Goal: Information Seeking & Learning: Learn about a topic

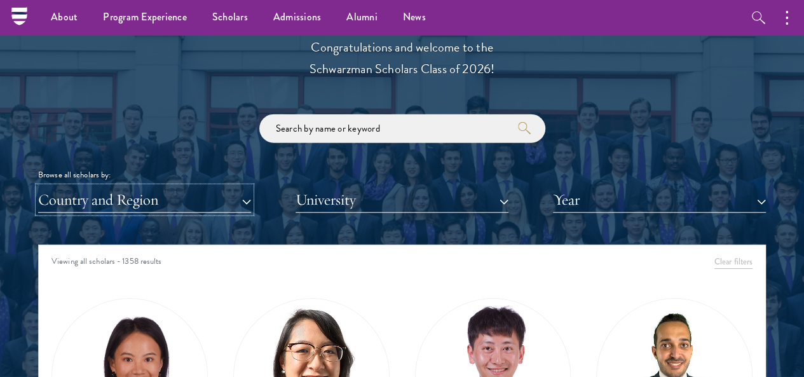
click at [177, 187] on button "Country and Region" at bounding box center [144, 200] width 213 height 26
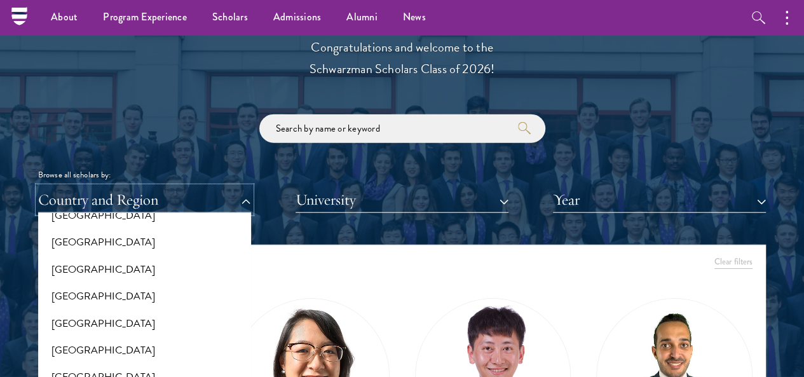
scroll to position [2098, 0]
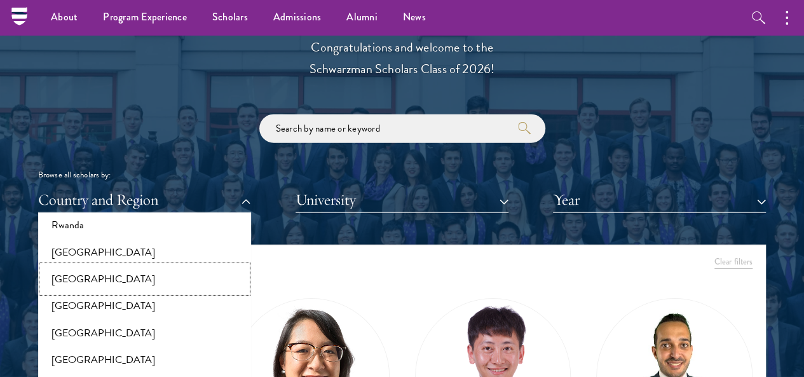
click at [130, 266] on button "[GEOGRAPHIC_DATA]" at bounding box center [144, 279] width 205 height 27
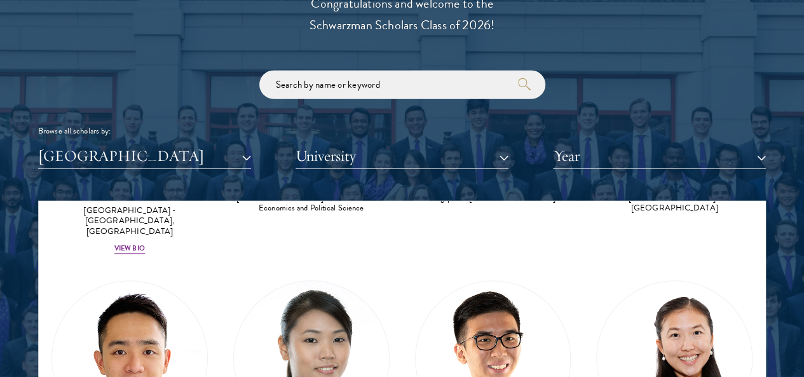
scroll to position [1477, 0]
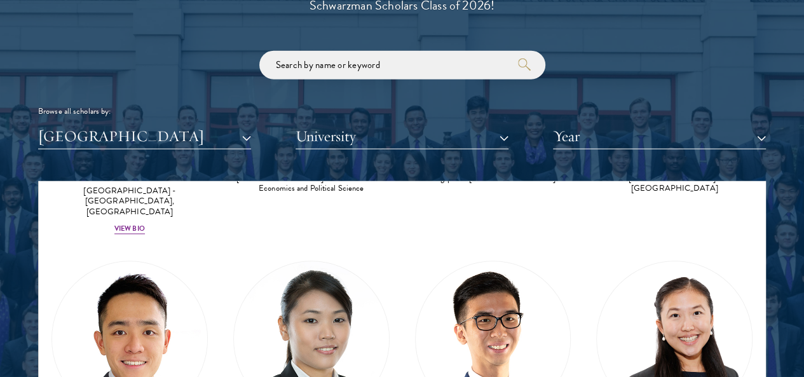
click at [758, 340] on div at bounding box center [402, 246] width 804 height 786
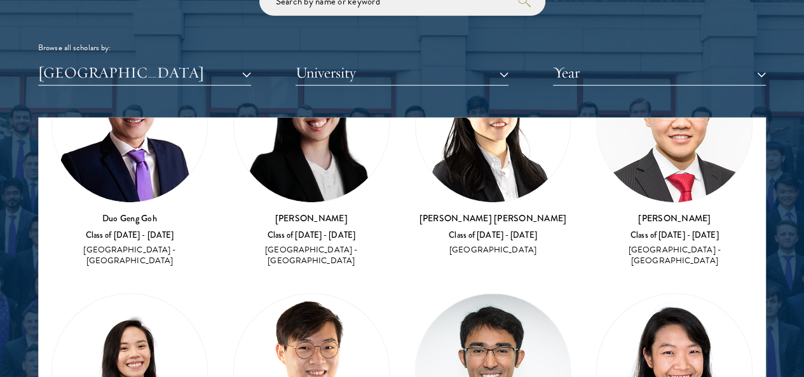
scroll to position [0, 0]
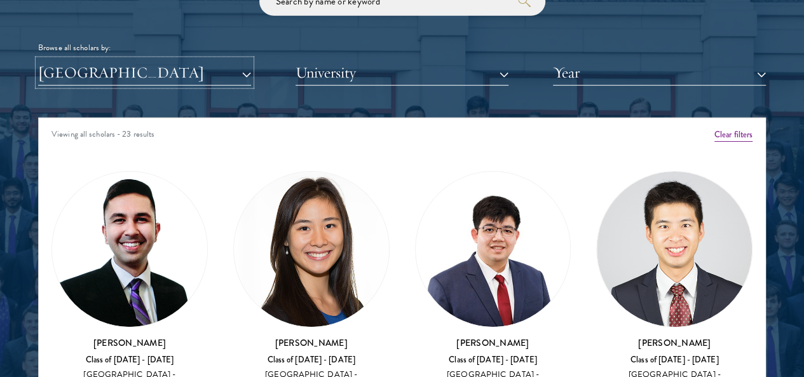
click at [168, 60] on button "[GEOGRAPHIC_DATA]" at bounding box center [144, 73] width 213 height 26
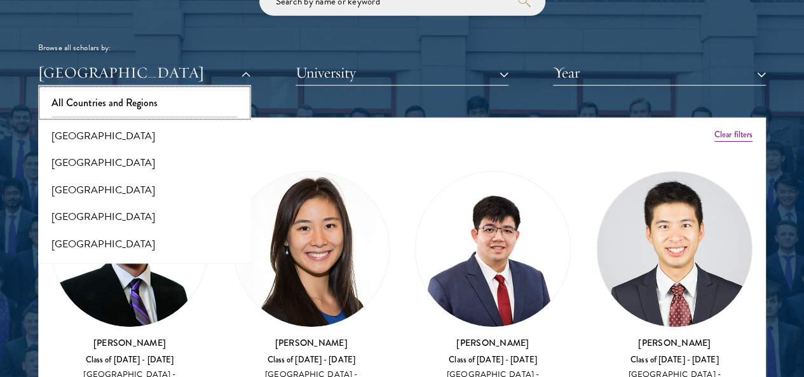
click at [174, 90] on button "All Countries and Regions" at bounding box center [144, 103] width 205 height 27
click at [416, 60] on button "University" at bounding box center [402, 73] width 213 height 26
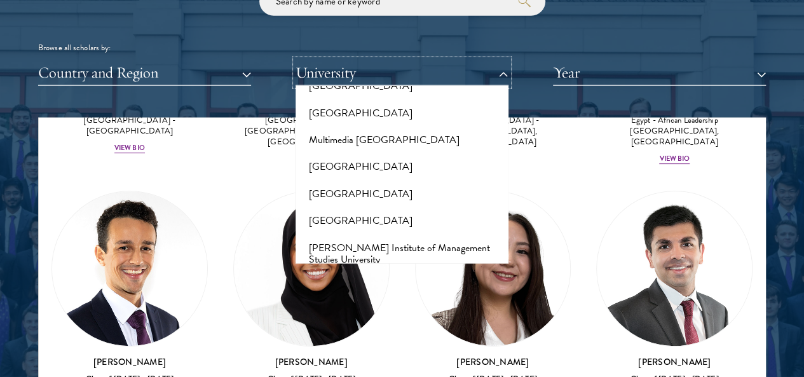
scroll to position [5276, 0]
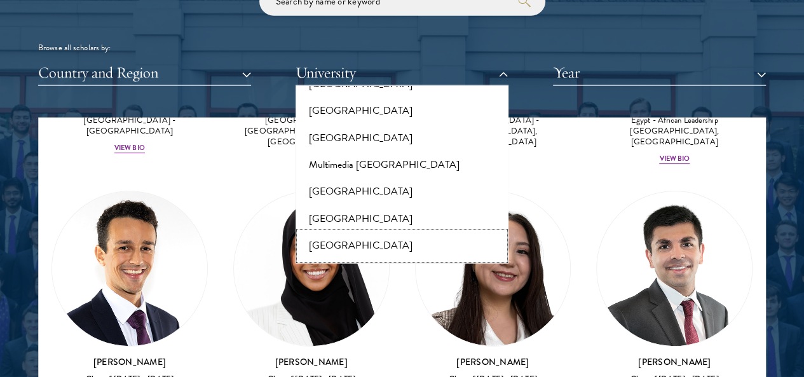
click at [427, 233] on button "[GEOGRAPHIC_DATA]" at bounding box center [401, 246] width 205 height 27
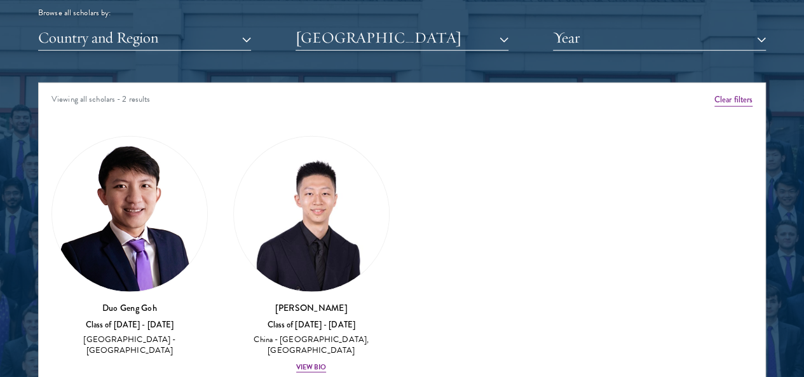
scroll to position [1604, 0]
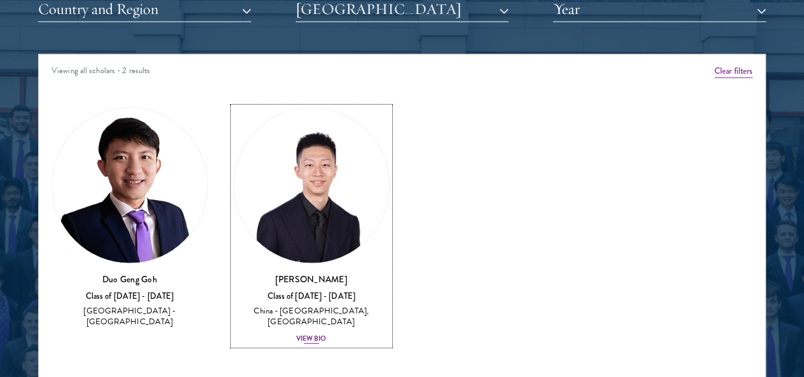
click at [273, 149] on img at bounding box center [311, 185] width 155 height 155
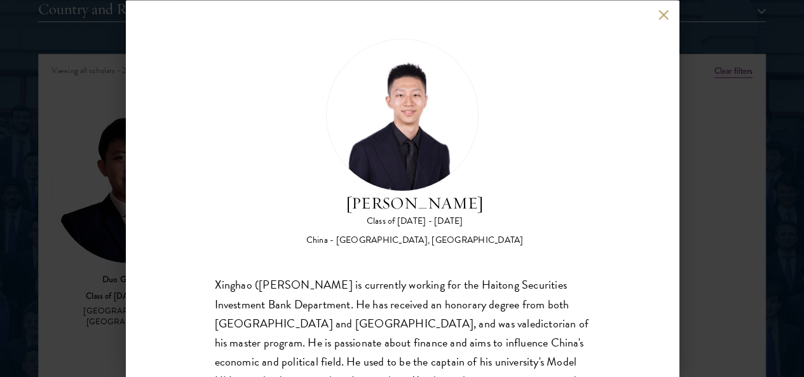
scroll to position [27, 0]
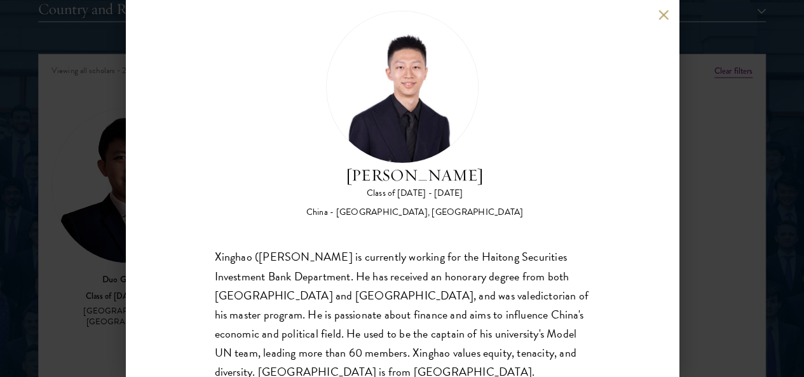
click at [656, 19] on div "[PERSON_NAME] Class of [DATE] - [DATE] [GEOGRAPHIC_DATA] - [GEOGRAPHIC_DATA], […" at bounding box center [402, 188] width 553 height 377
click at [664, 16] on button at bounding box center [664, 15] width 11 height 11
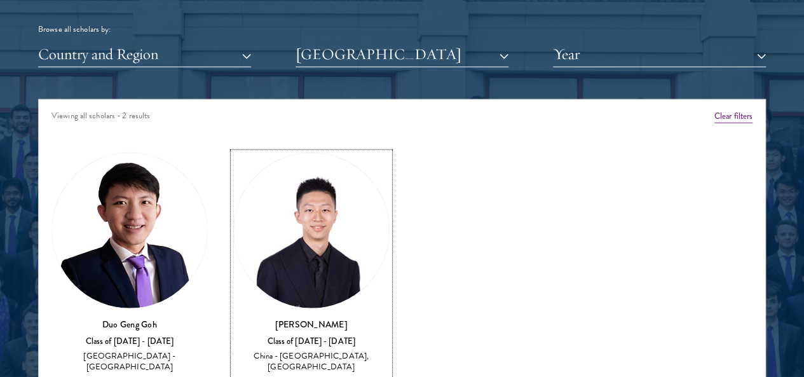
scroll to position [1477, 0]
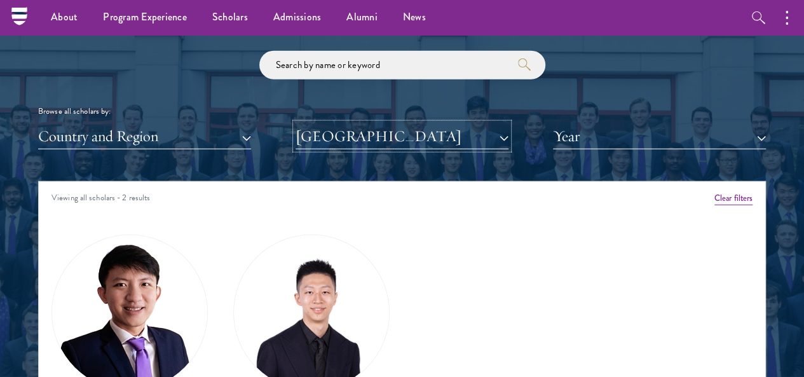
click at [366, 123] on button "[GEOGRAPHIC_DATA]" at bounding box center [402, 136] width 213 height 26
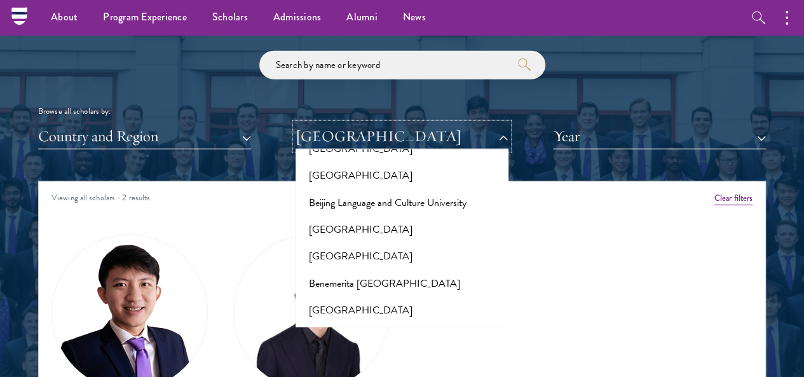
scroll to position [0, 0]
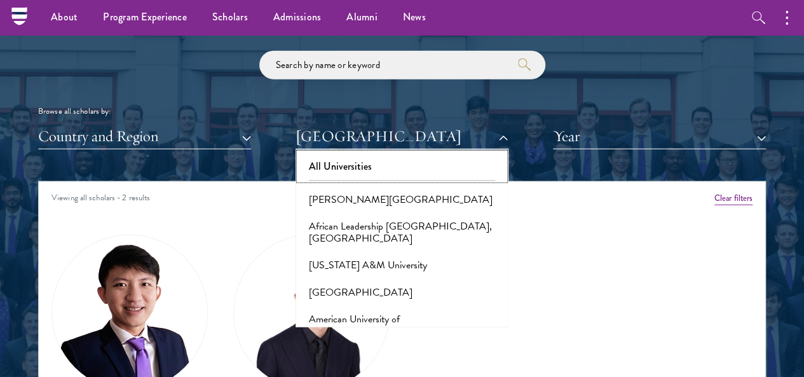
click at [357, 153] on button "All Universities" at bounding box center [401, 166] width 205 height 27
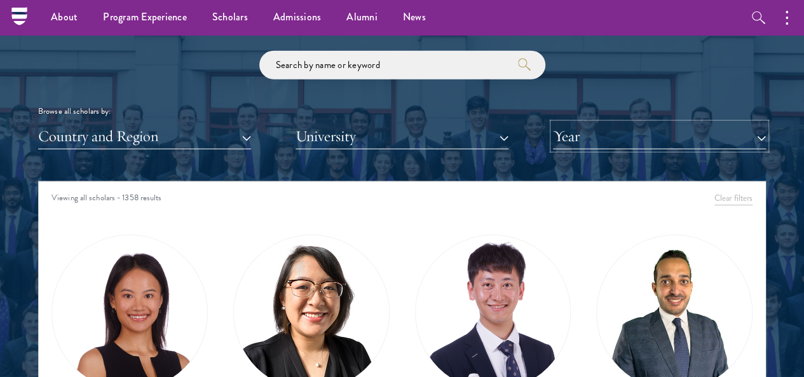
click at [608, 123] on button "Year" at bounding box center [659, 136] width 213 height 26
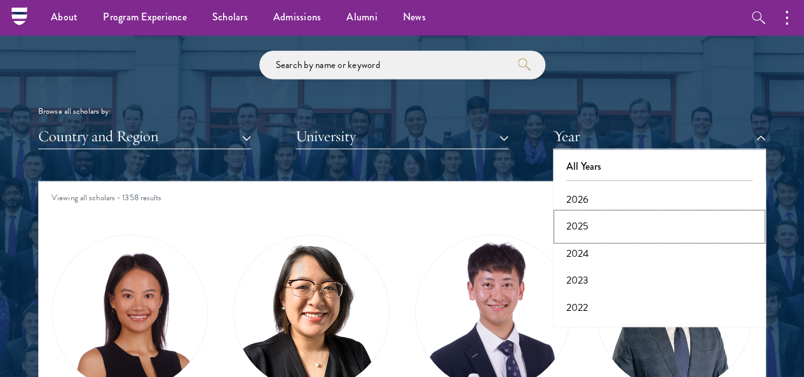
click at [572, 213] on button "2025" at bounding box center [659, 226] width 205 height 27
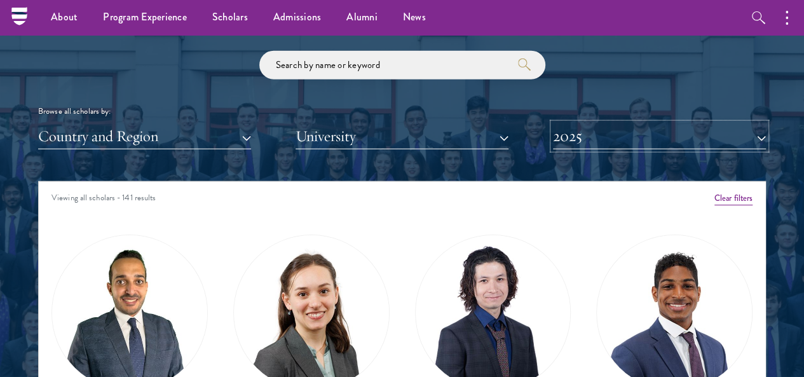
click at [591, 123] on button "2025" at bounding box center [659, 136] width 213 height 26
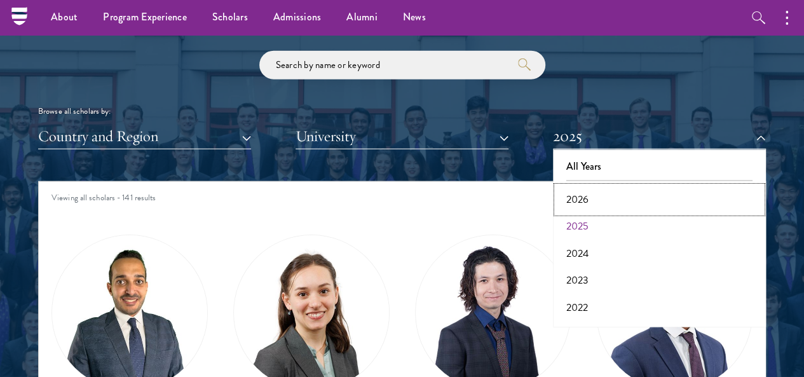
click at [567, 186] on button "2026" at bounding box center [659, 199] width 205 height 27
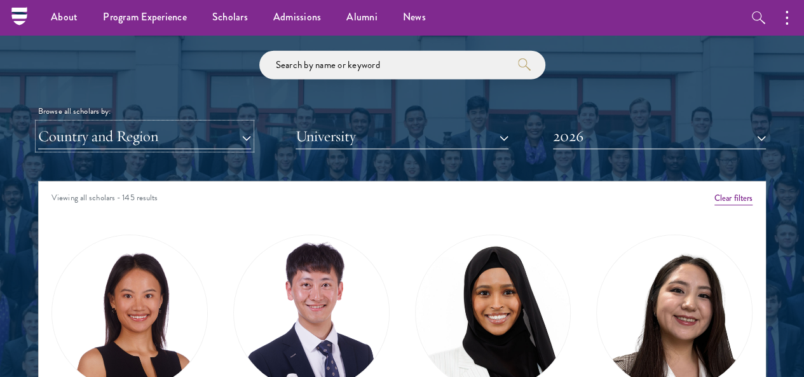
click at [179, 123] on button "Country and Region" at bounding box center [144, 136] width 213 height 26
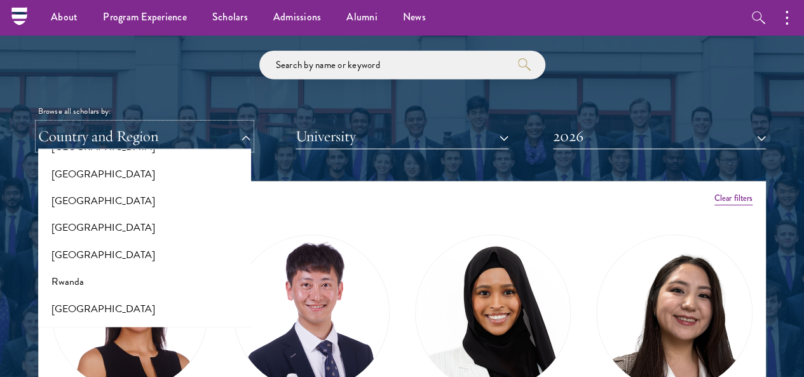
scroll to position [2034, 0]
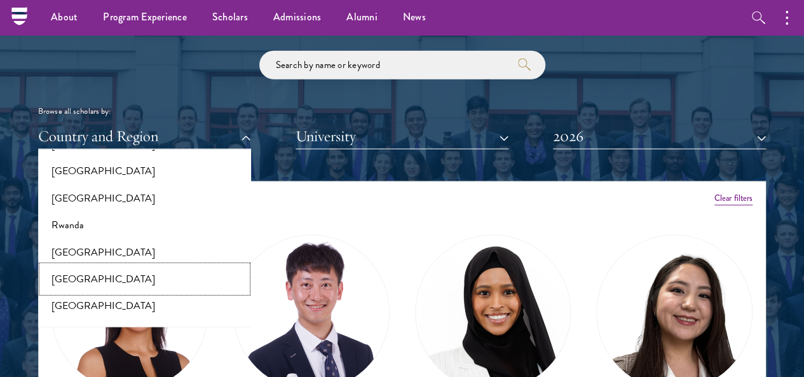
click at [134, 266] on button "[GEOGRAPHIC_DATA]" at bounding box center [144, 279] width 205 height 27
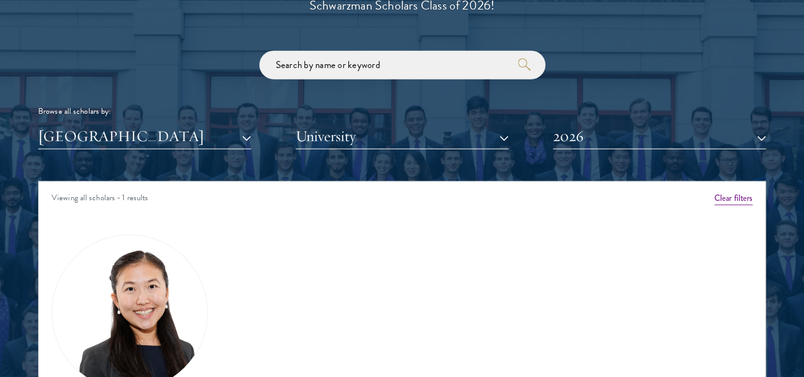
scroll to position [1540, 0]
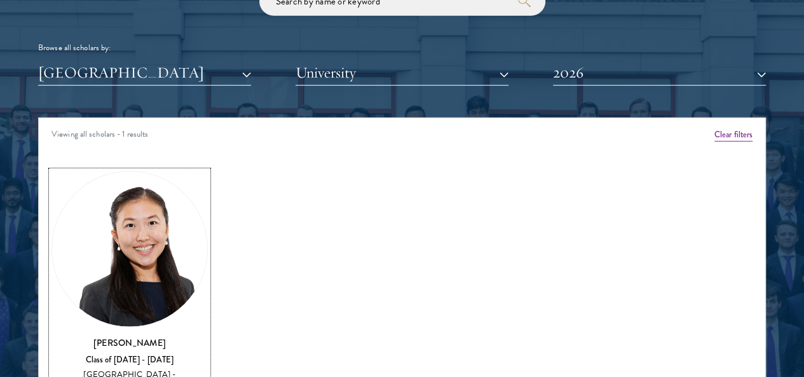
click at [151, 208] on img at bounding box center [129, 249] width 155 height 155
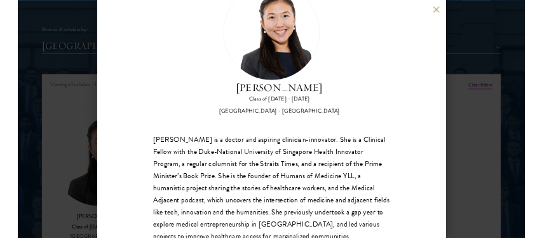
scroll to position [90, 0]
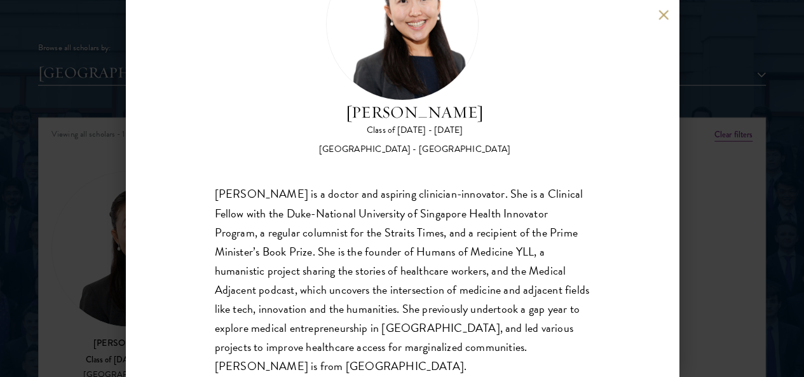
click at [726, 259] on div "[PERSON_NAME] Class of [DATE] - [DATE] [GEOGRAPHIC_DATA] - [GEOGRAPHIC_DATA] [P…" at bounding box center [402, 188] width 804 height 377
